Goal: Complete application form

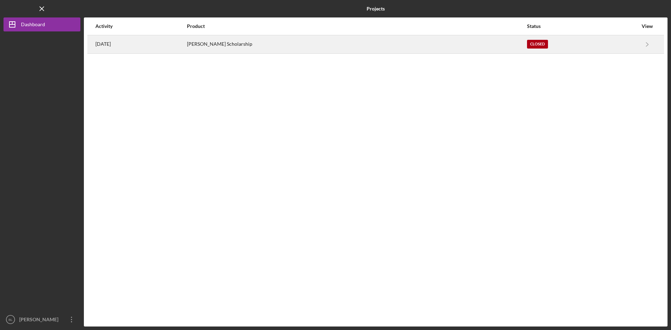
click at [173, 45] on div "[DATE]" at bounding box center [140, 44] width 91 height 17
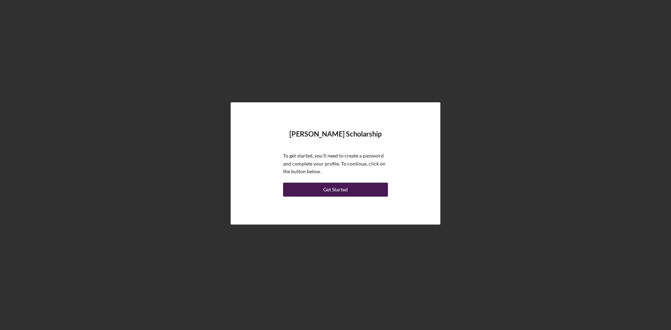
click at [357, 191] on button "Get Started" at bounding box center [335, 190] width 105 height 14
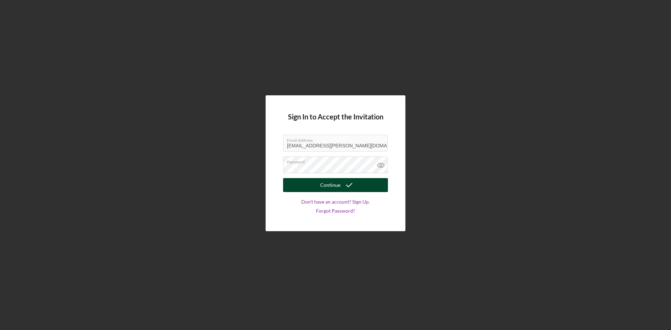
click at [349, 184] on icon "submit" at bounding box center [348, 184] width 17 height 17
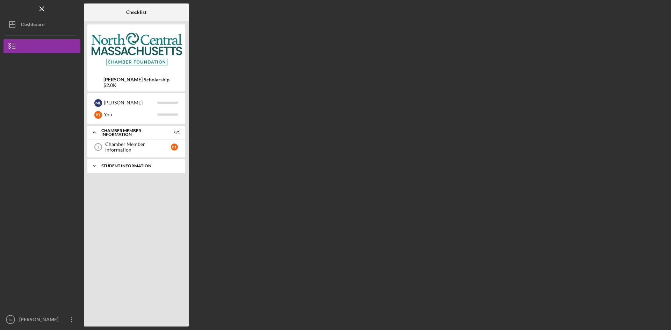
click at [153, 166] on div "Student Information" at bounding box center [138, 166] width 75 height 4
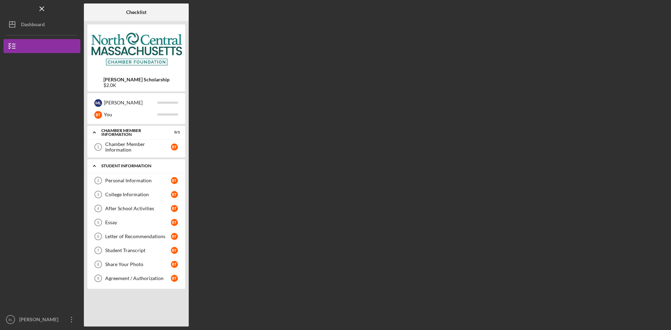
click at [153, 166] on div "Student Information" at bounding box center [138, 166] width 75 height 4
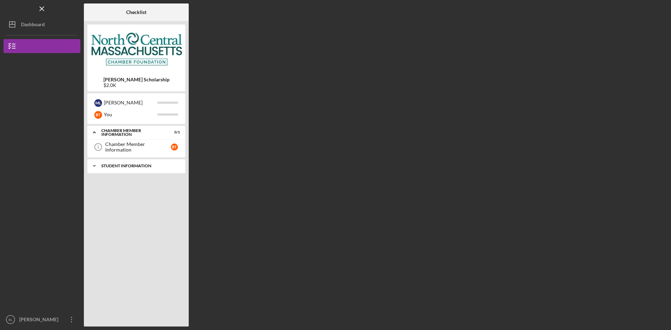
click at [152, 169] on div "Icon/Expander Student Information 0 / 8" at bounding box center [136, 166] width 98 height 14
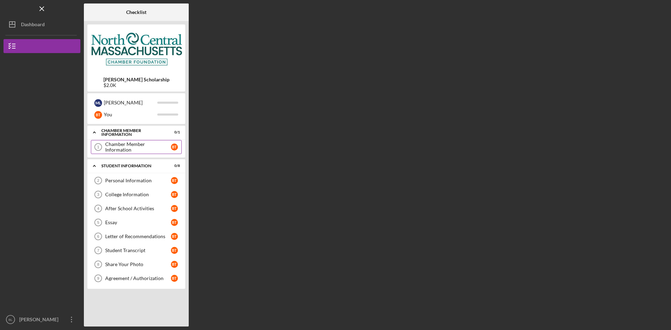
click at [147, 153] on link "Chamber Member Information 1 Chamber Member Information B T" at bounding box center [136, 147] width 91 height 14
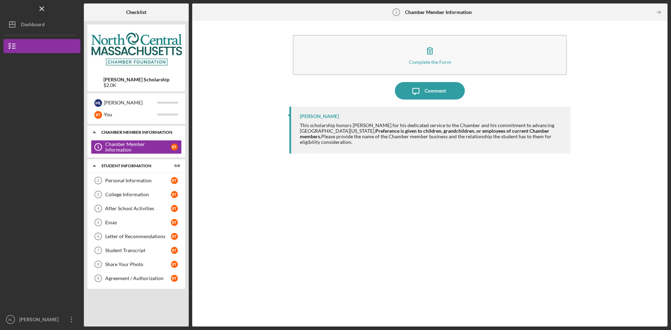
click at [108, 132] on div "Chamber Member Information" at bounding box center [138, 132] width 75 height 4
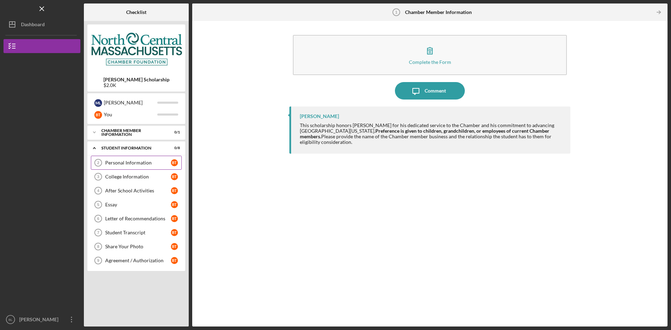
click at [131, 167] on link "Personal Information 2 Personal Information B T" at bounding box center [136, 163] width 91 height 14
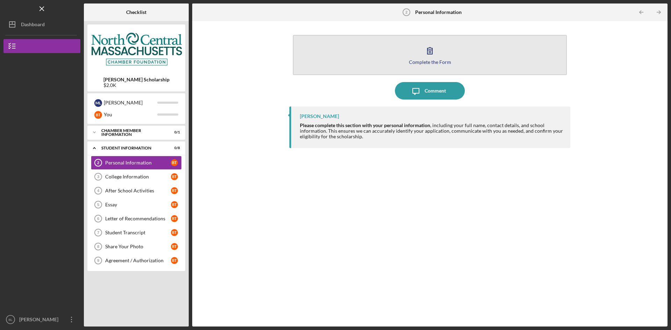
click at [481, 57] on button "Complete the Form Form" at bounding box center [430, 55] width 274 height 40
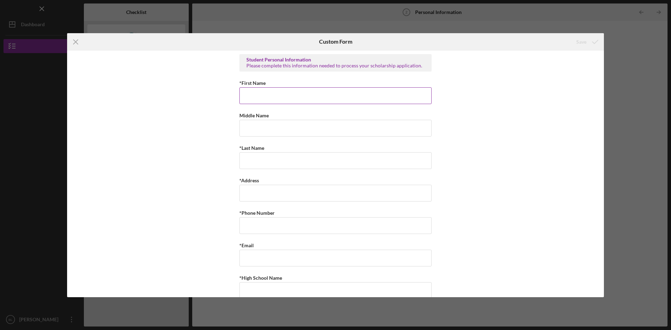
click at [295, 95] on input "*First Name" at bounding box center [335, 95] width 192 height 17
type input "Beatrice"
type input "Amy"
type input "Thompson"
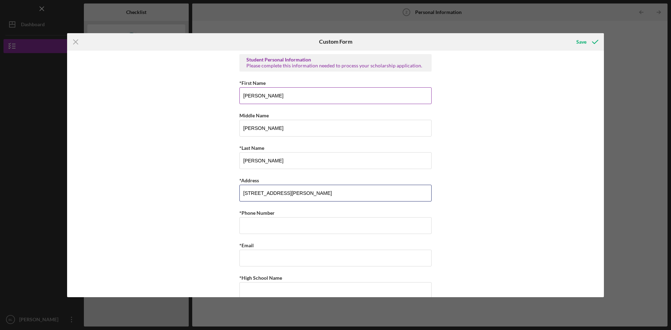
type input "190 Reingold Ave"
type input "(978) 345-3978"
type input "y.bea.lee@gmail.com"
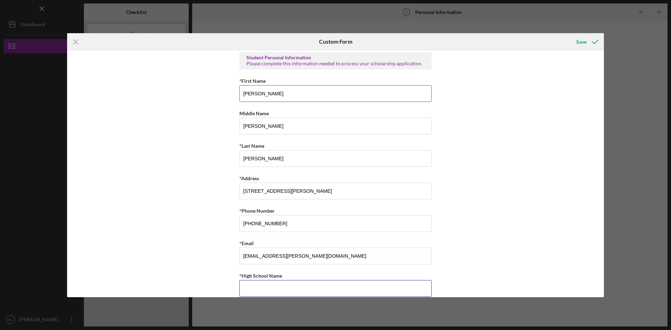
scroll to position [45, 0]
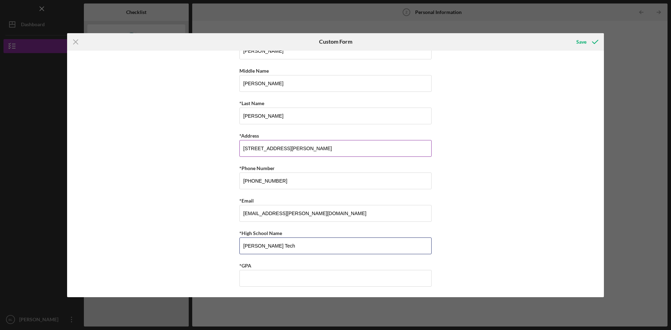
type input "Monty Tech"
type input "4.2"
drag, startPoint x: 295, startPoint y: 244, endPoint x: 222, endPoint y: 245, distance: 73.0
click at [225, 245] on div "Student Personal Information Please complete this information needed to process…" at bounding box center [335, 174] width 536 height 247
type input "Fitchburg High School"
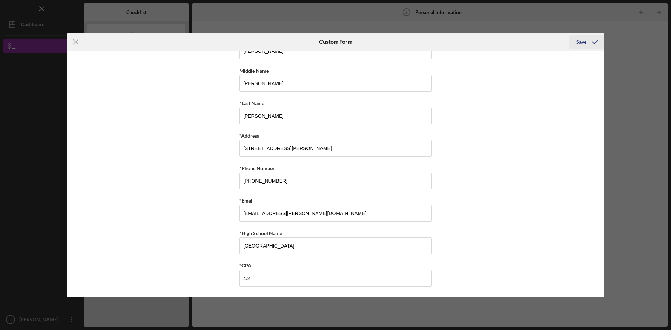
click at [580, 41] on div "Save" at bounding box center [581, 42] width 10 height 14
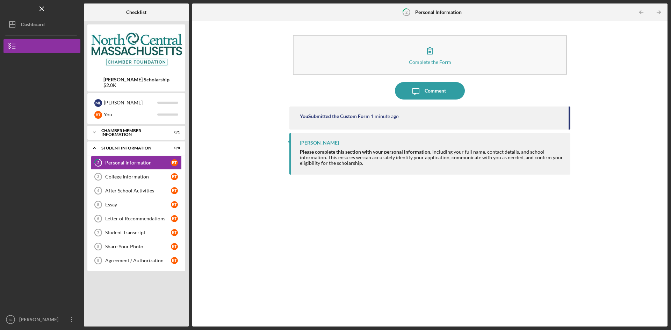
drag, startPoint x: 327, startPoint y: 235, endPoint x: 298, endPoint y: 138, distance: 101.7
click at [329, 231] on div "You Submitted the Custom Form 1 minute ago Bea Lee Please complete this section…" at bounding box center [429, 212] width 281 height 210
